Goal: Task Accomplishment & Management: Use online tool/utility

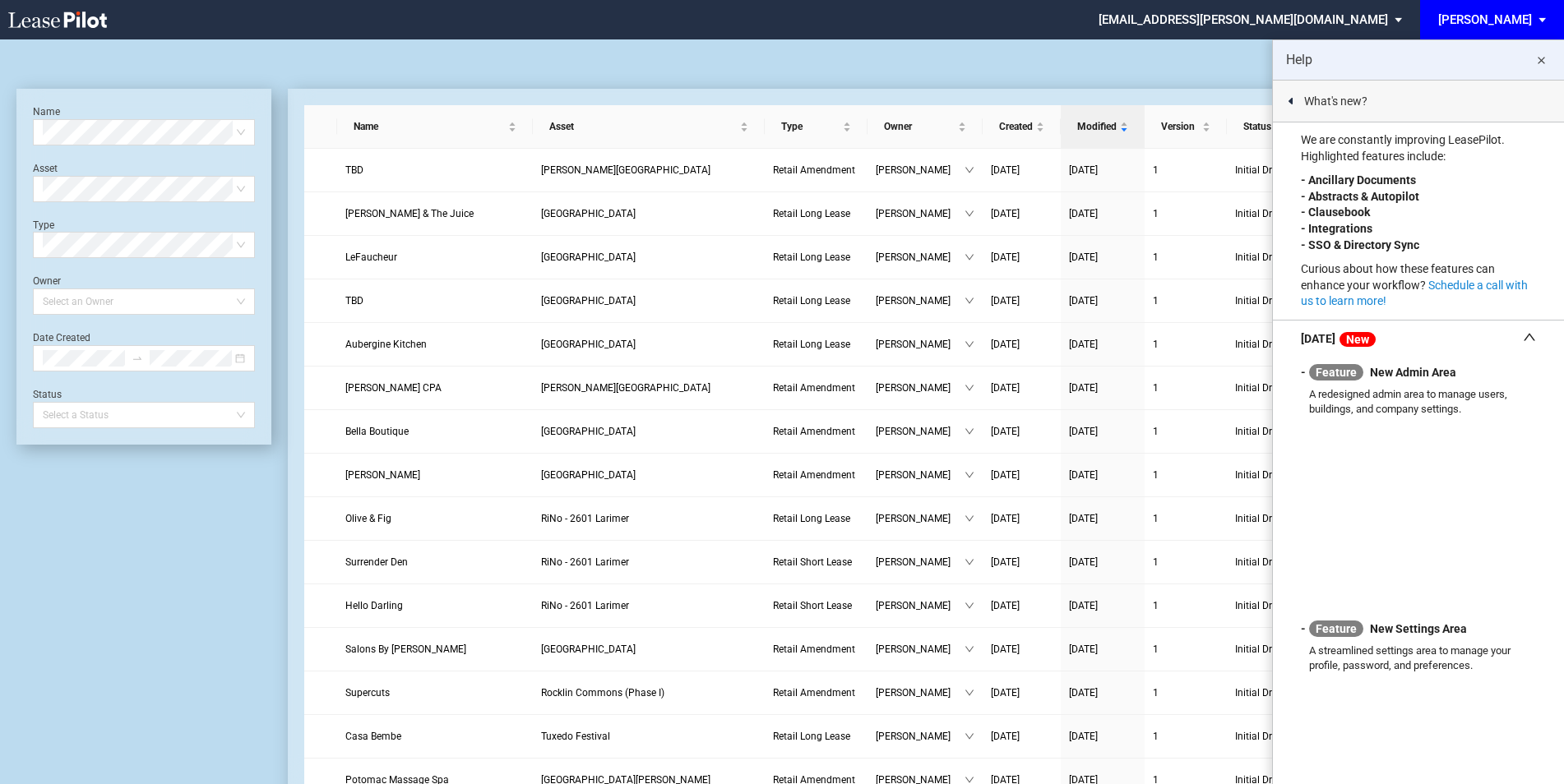
click at [1540, 16] on span "EDENS: \aEDENS\a" at bounding box center [1546, 19] width 20 height 39
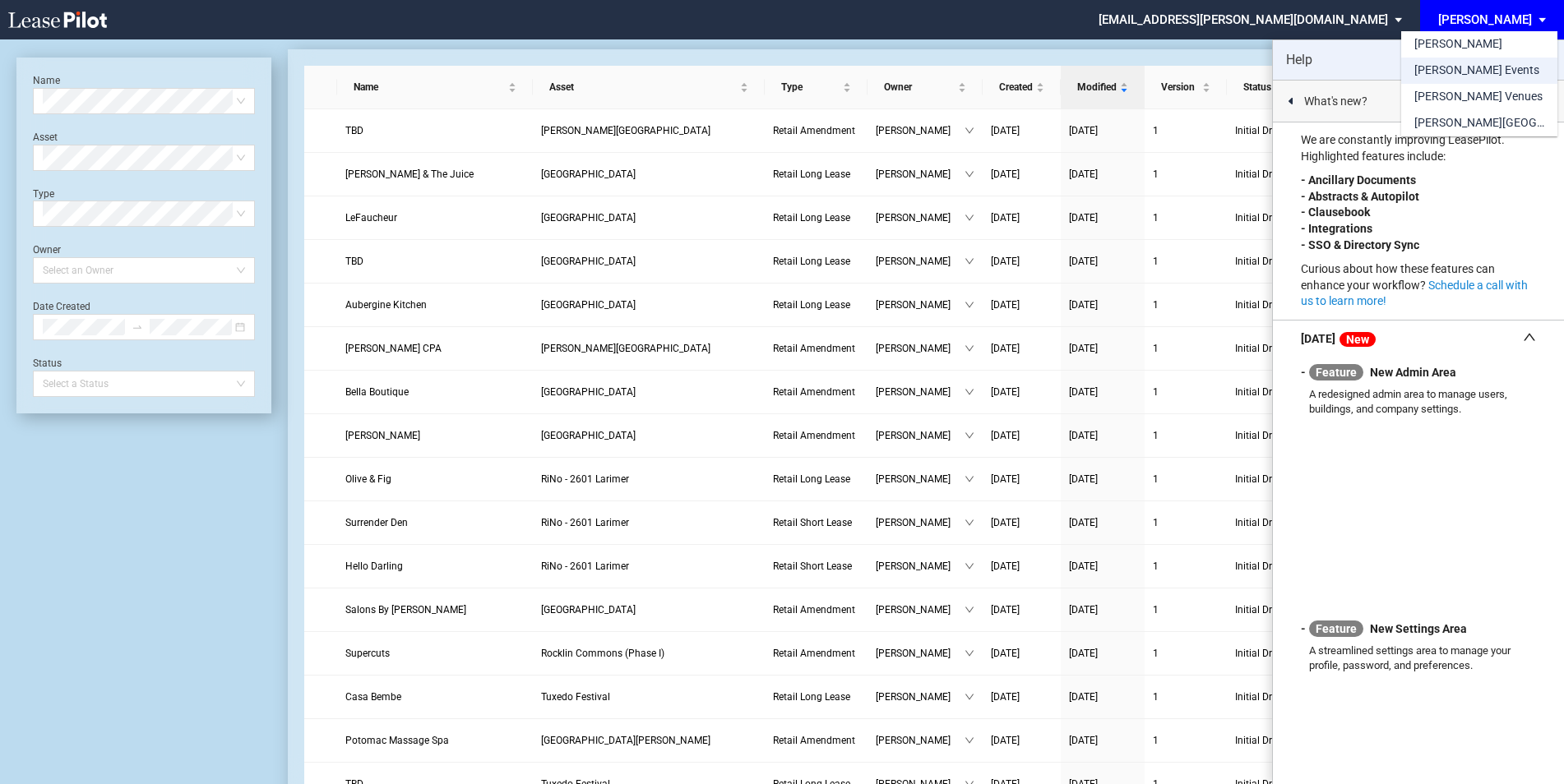
click at [1459, 67] on div "[PERSON_NAME] Events" at bounding box center [1477, 70] width 125 height 16
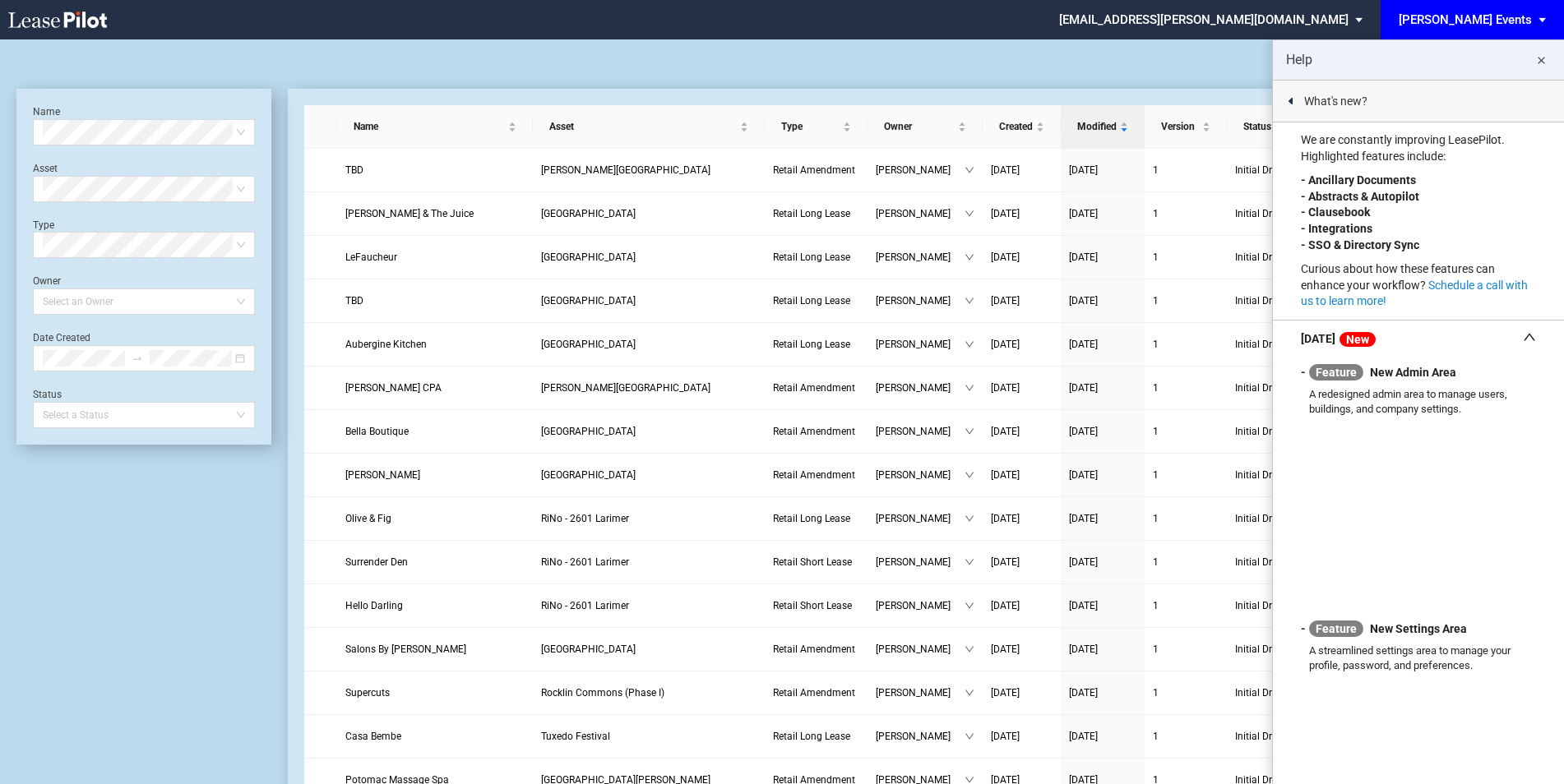
scroll to position [39, 0]
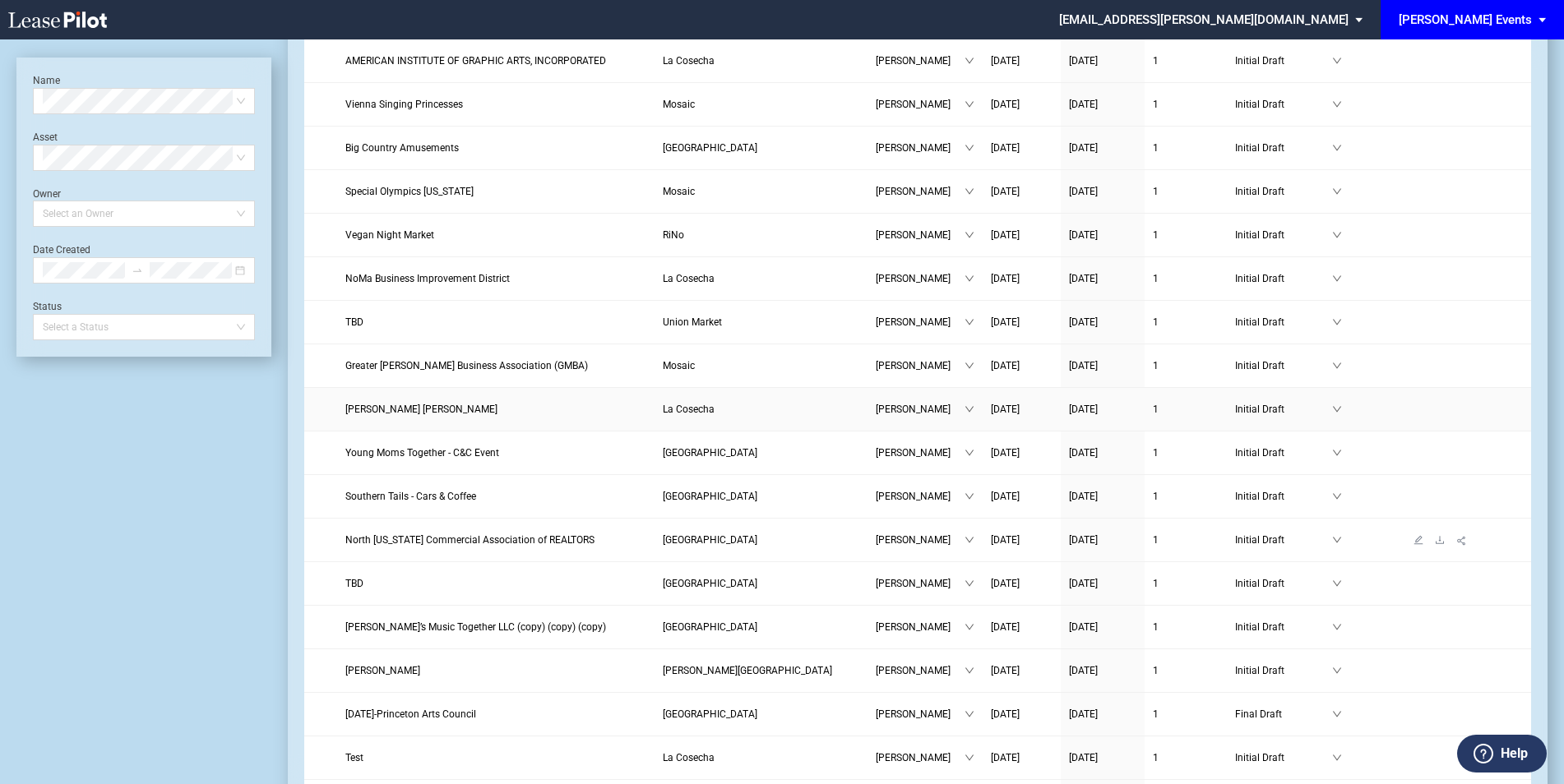
scroll to position [220, 0]
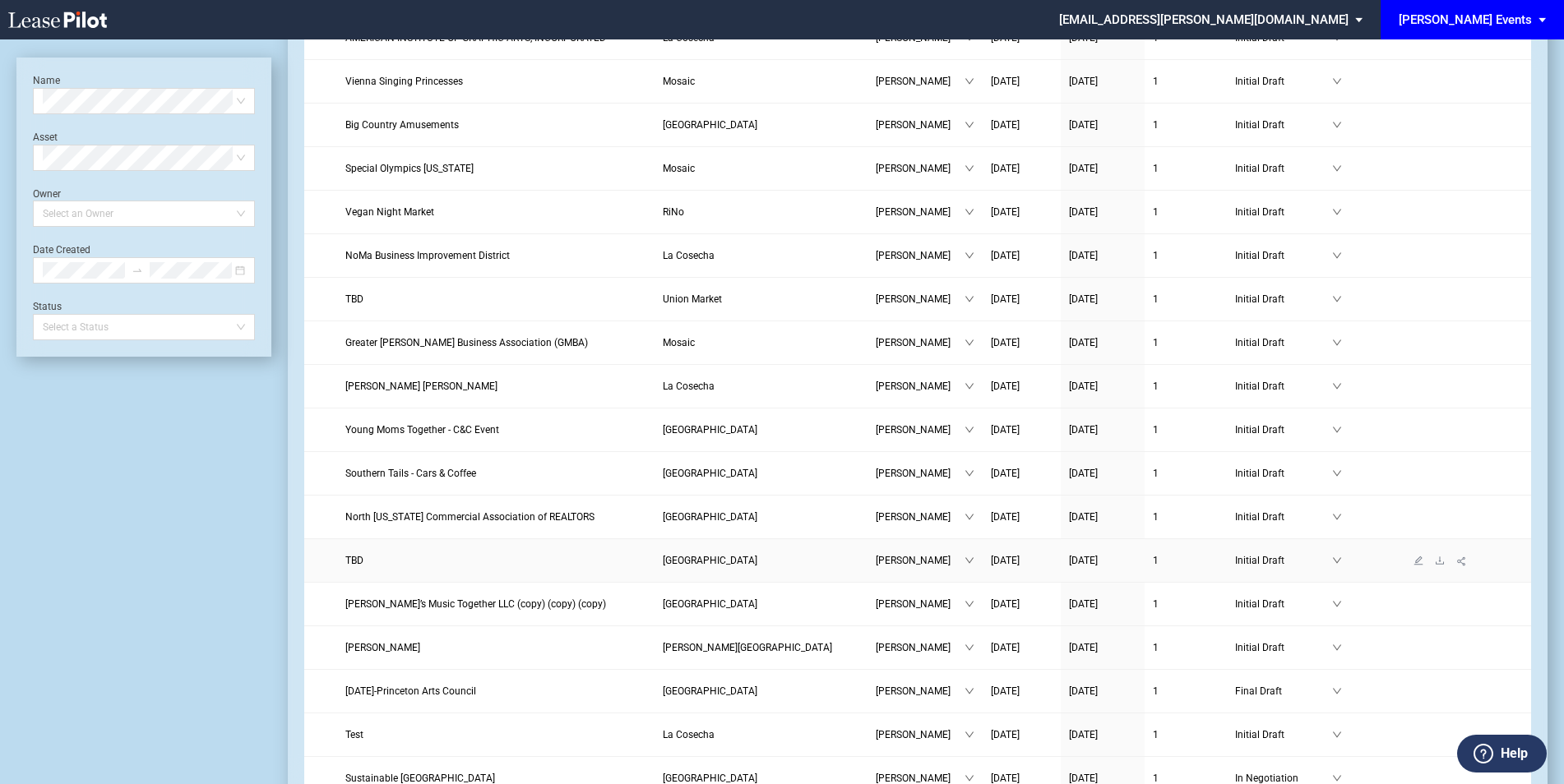
click at [907, 557] on span "Michelle Woodward" at bounding box center [920, 561] width 89 height 16
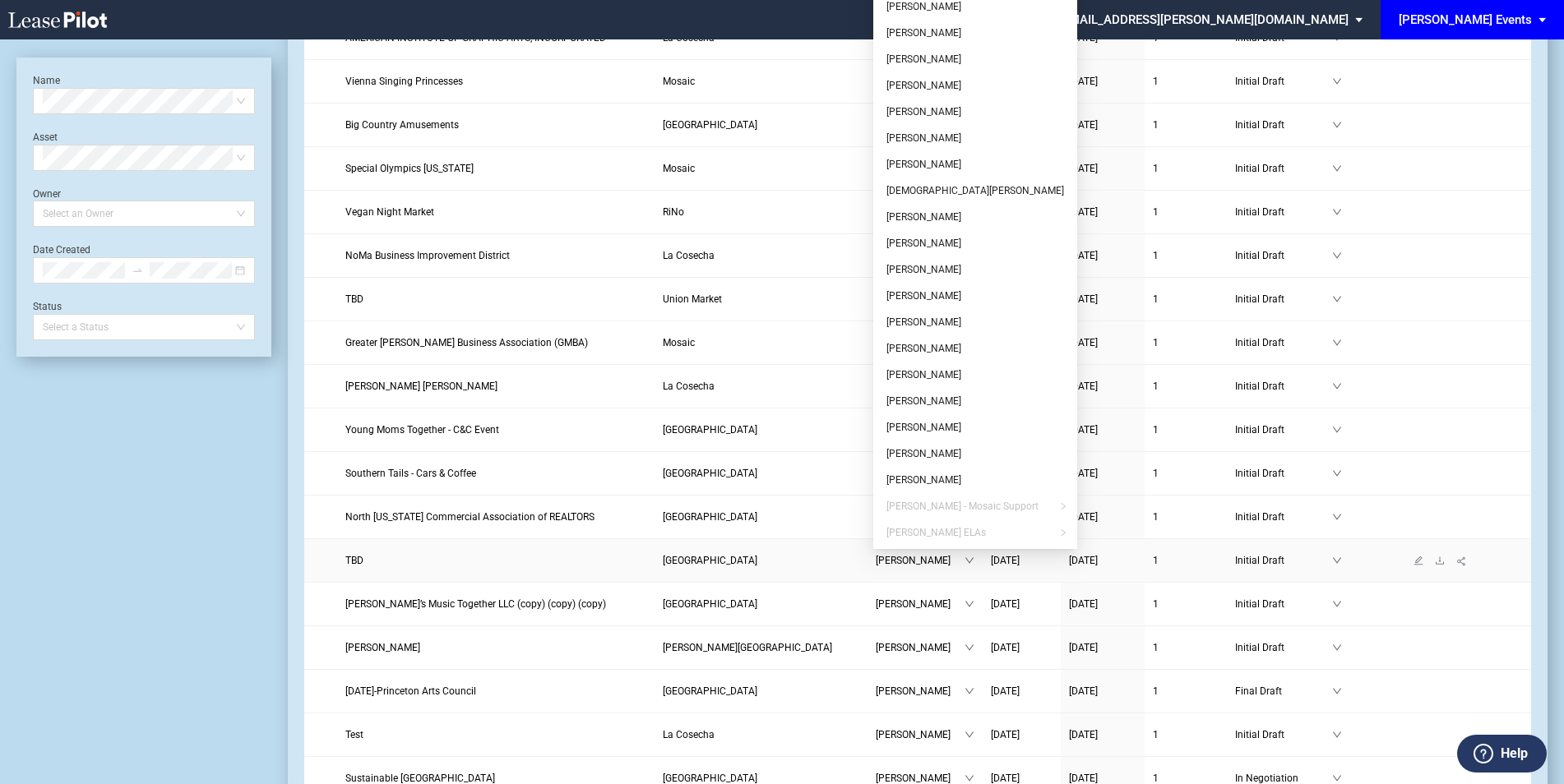
click at [901, 561] on span "Michelle Woodward" at bounding box center [920, 561] width 89 height 16
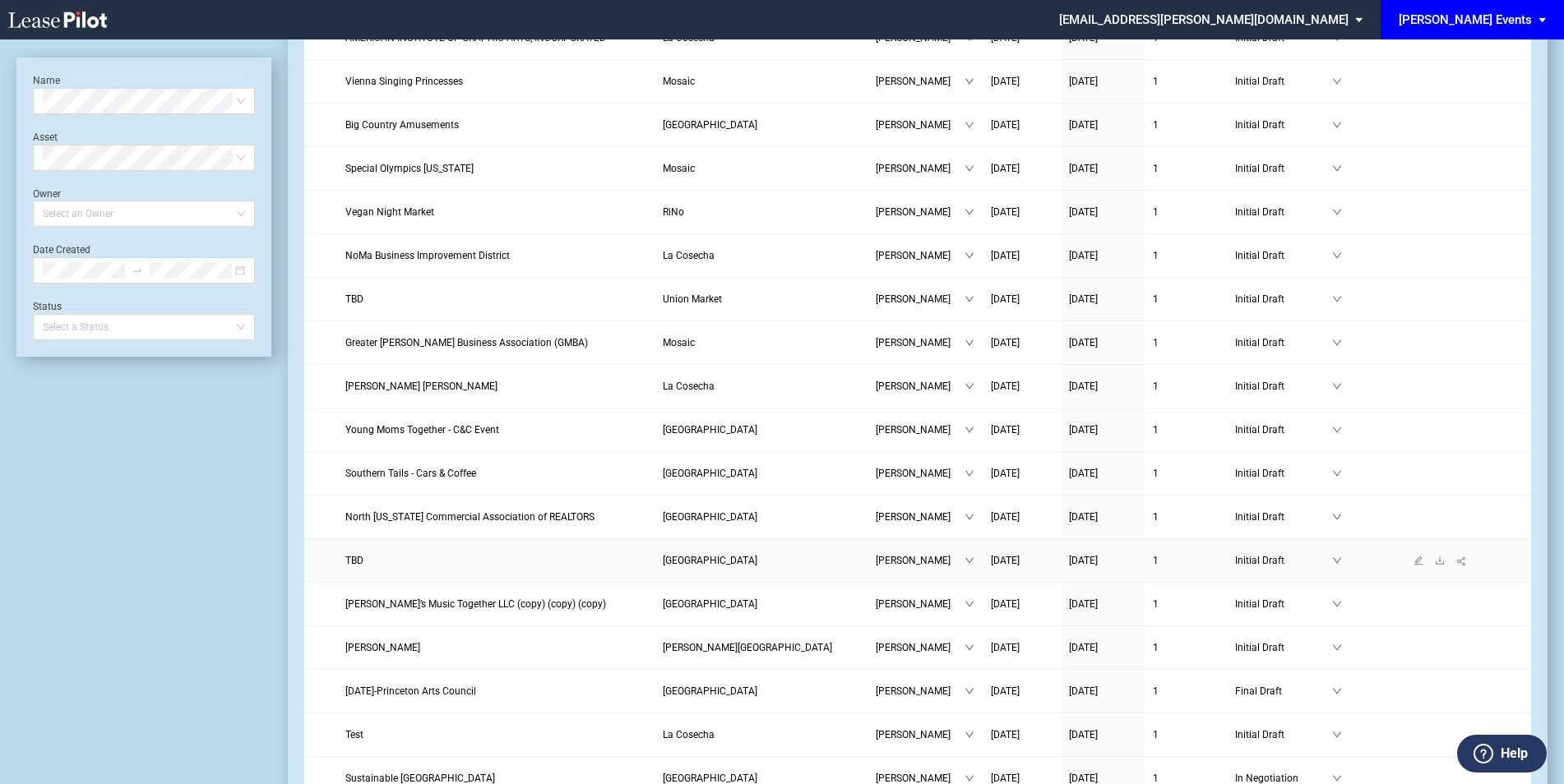
click at [355, 563] on span "TBD" at bounding box center [354, 561] width 18 height 12
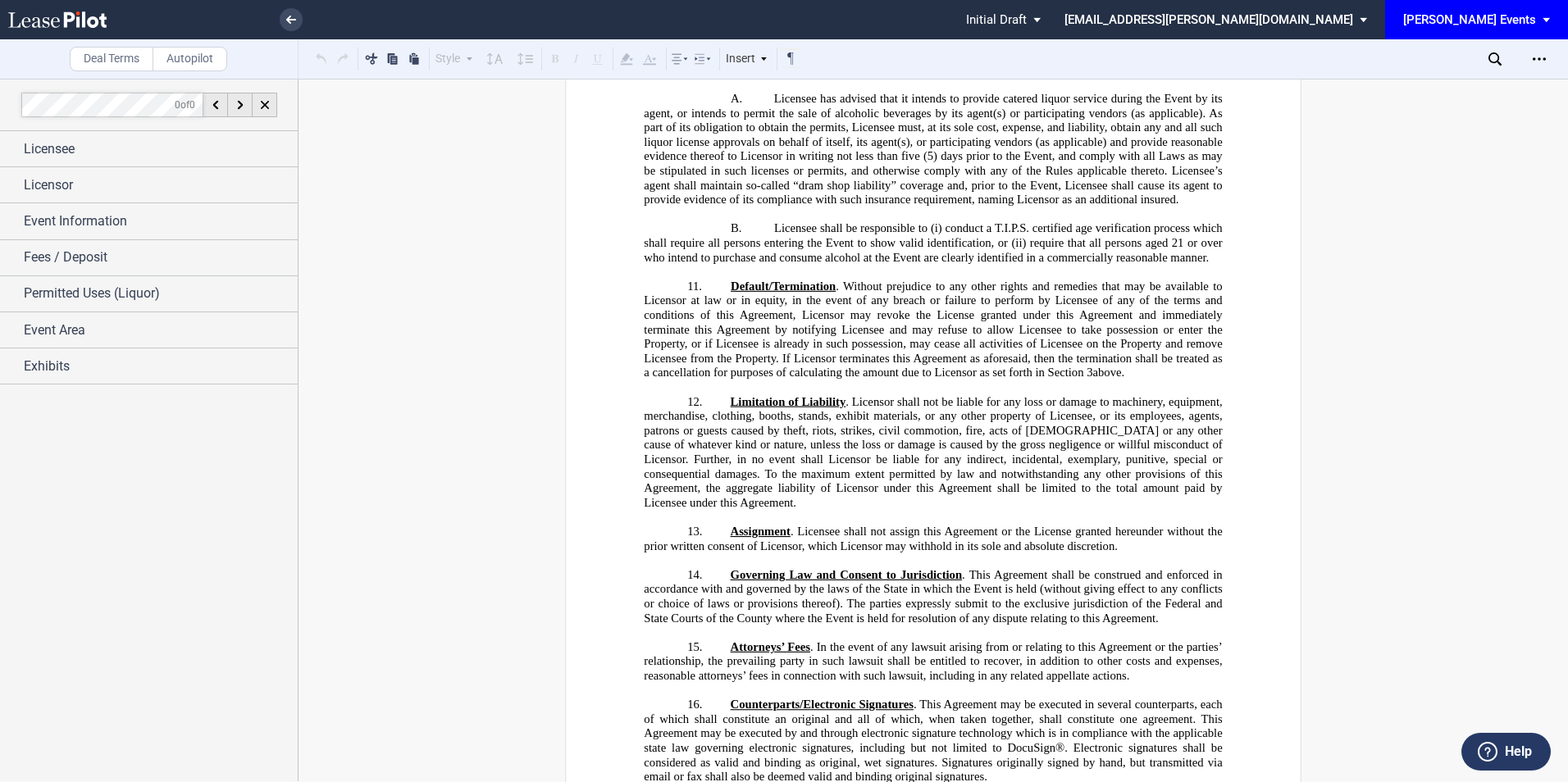
scroll to position [1422, 0]
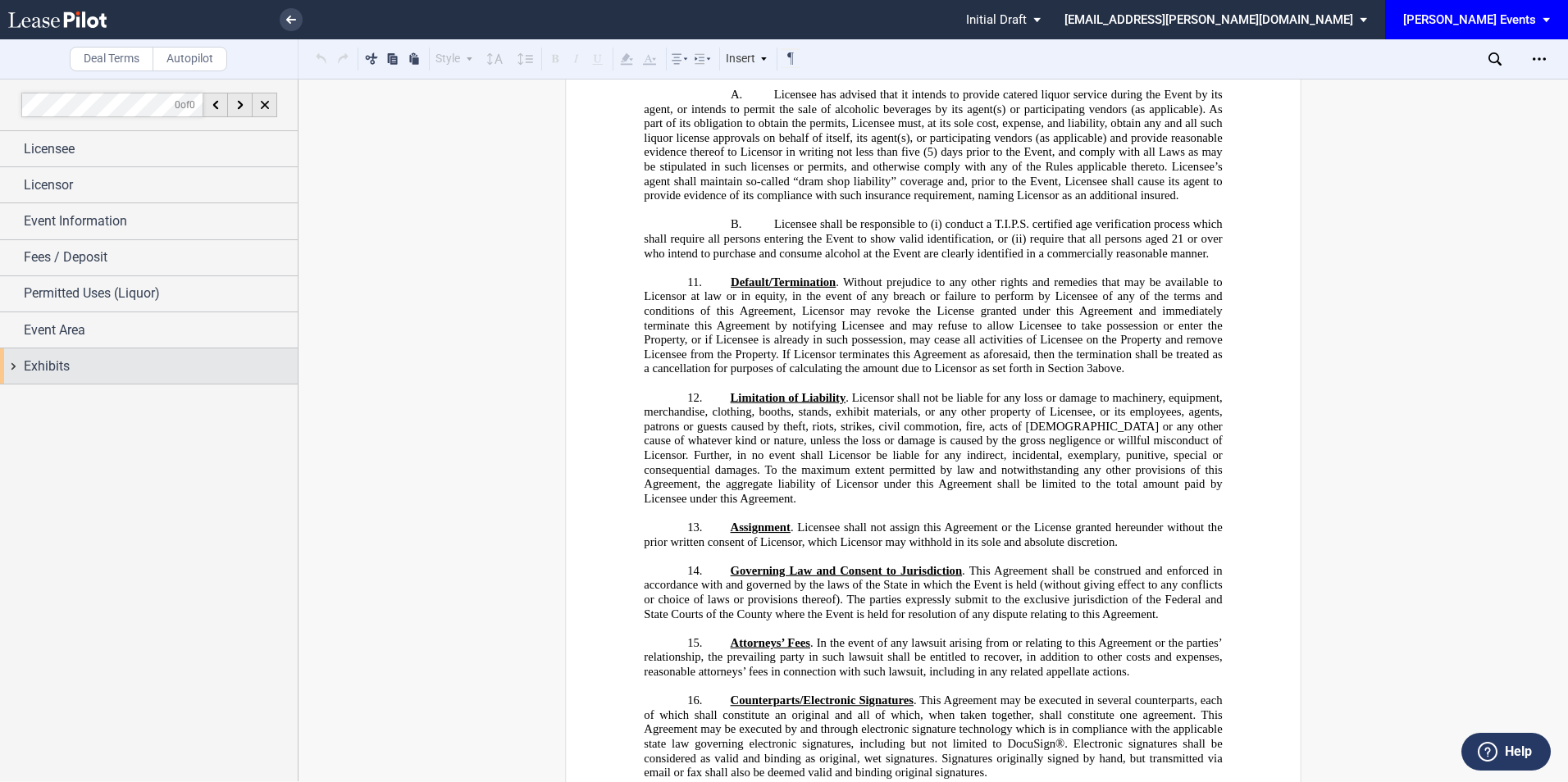
click at [61, 359] on span "Exhibits" at bounding box center [47, 367] width 46 height 20
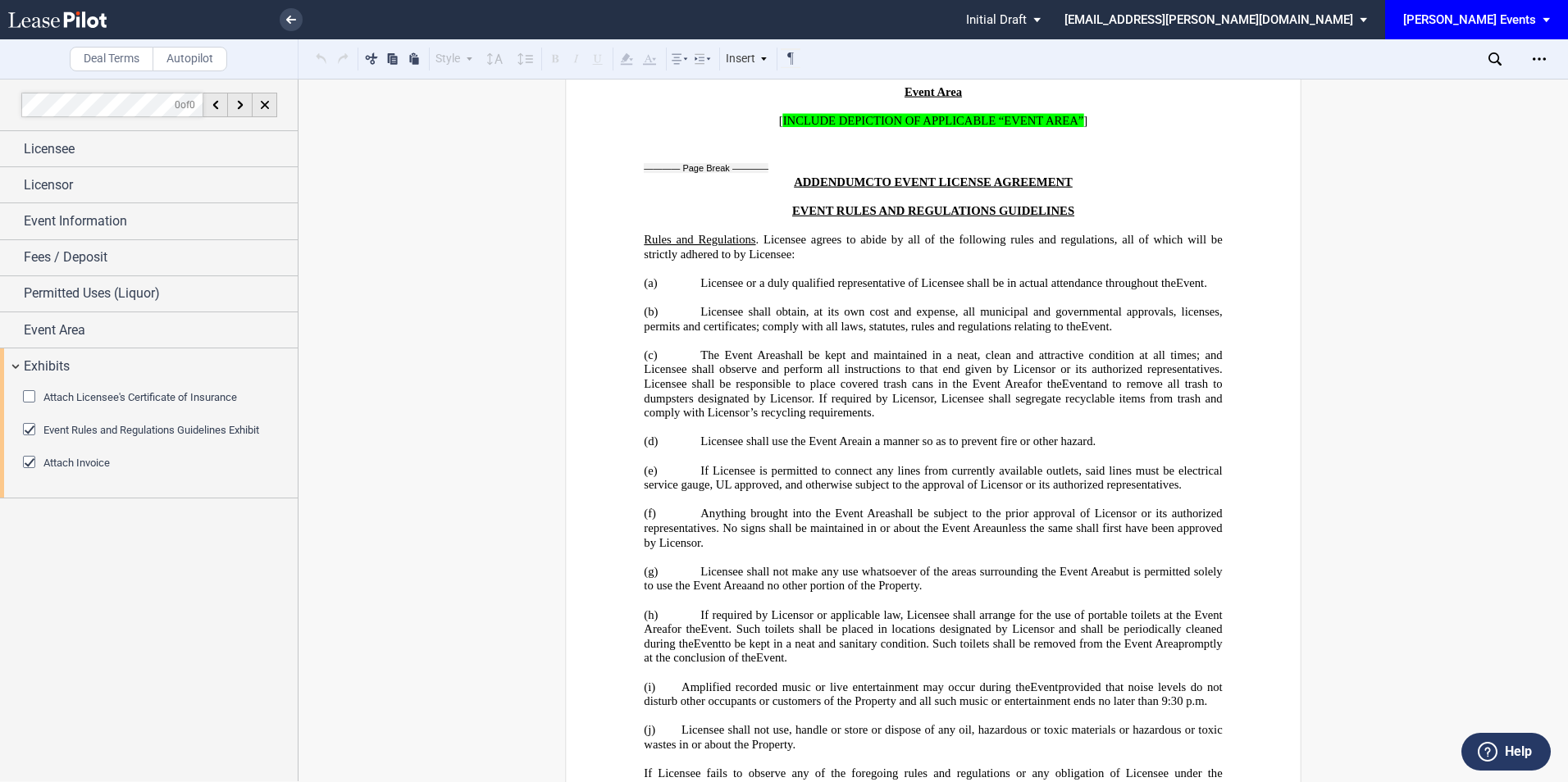
scroll to position [4046, 0]
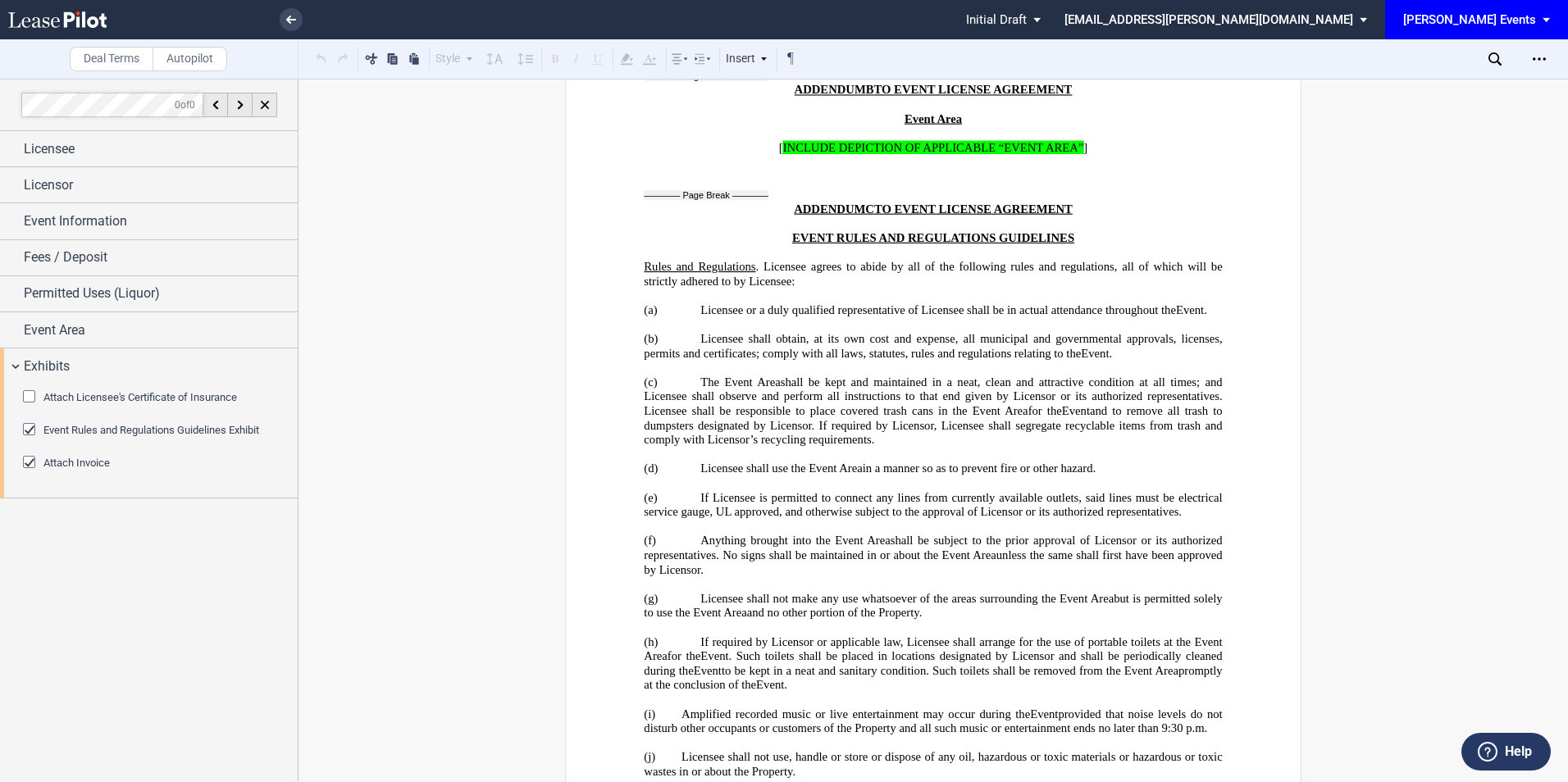
click at [1498, 61] on use at bounding box center [1495, 59] width 13 height 13
